Goal: Use online tool/utility: Utilize a website feature to perform a specific function

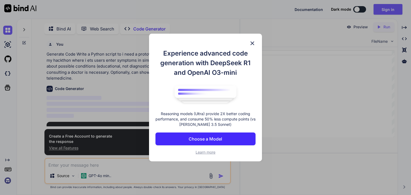
scroll to position [24, 0]
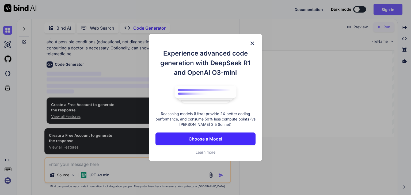
type textarea "x"
click at [210, 142] on p "Choose a Model" at bounding box center [205, 139] width 33 height 6
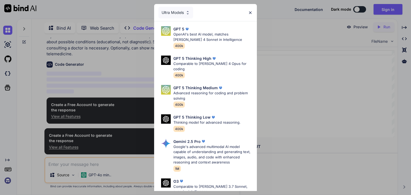
click at [250, 12] on img at bounding box center [250, 12] width 5 height 5
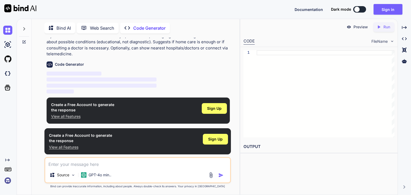
click at [208, 110] on span "Sign Up" at bounding box center [214, 108] width 14 height 5
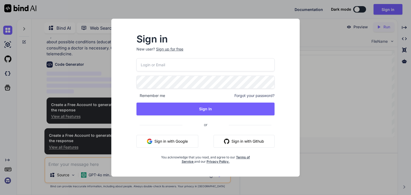
click at [175, 144] on button "Sign in with Google" at bounding box center [168, 141] width 62 height 13
click at [288, 127] on div "Sign in New user? Sign up for free Remember me Forgot your password? Sign In or…" at bounding box center [206, 102] width 180 height 149
click at [325, 118] on div "Sign in New user? Sign up for free Remember me Forgot your password? Sign In or…" at bounding box center [205, 97] width 411 height 195
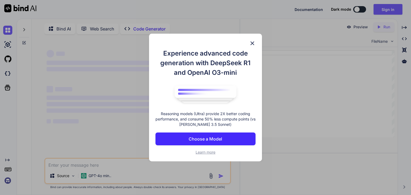
click at [254, 45] on img at bounding box center [252, 43] width 6 height 6
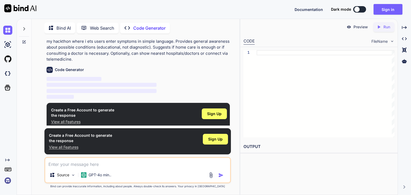
scroll to position [24, 0]
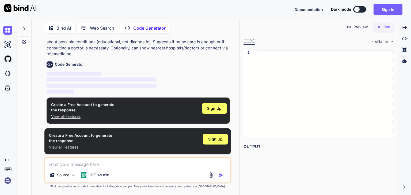
type textarea "x"
